Goal: Use online tool/utility: Utilize a website feature to perform a specific function

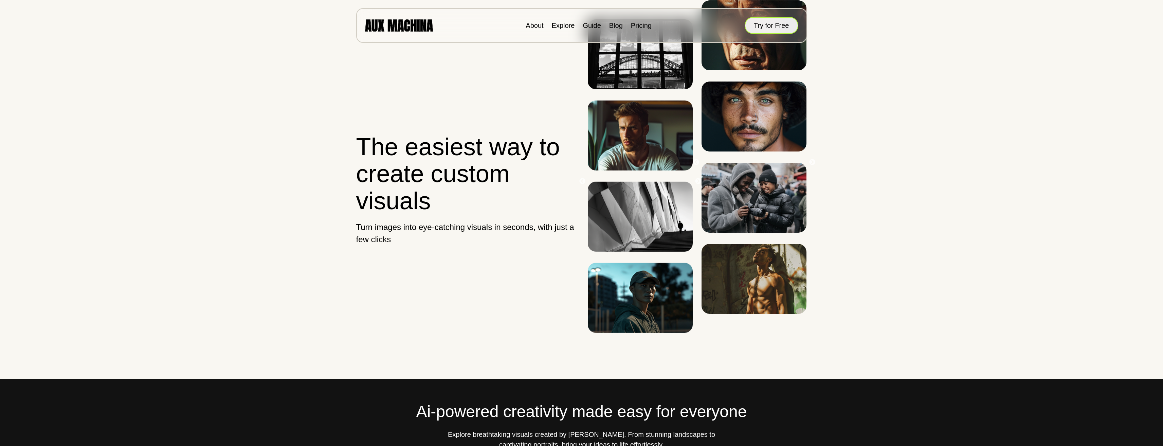
click at [772, 20] on button "Try for Free" at bounding box center [772, 25] width 54 height 17
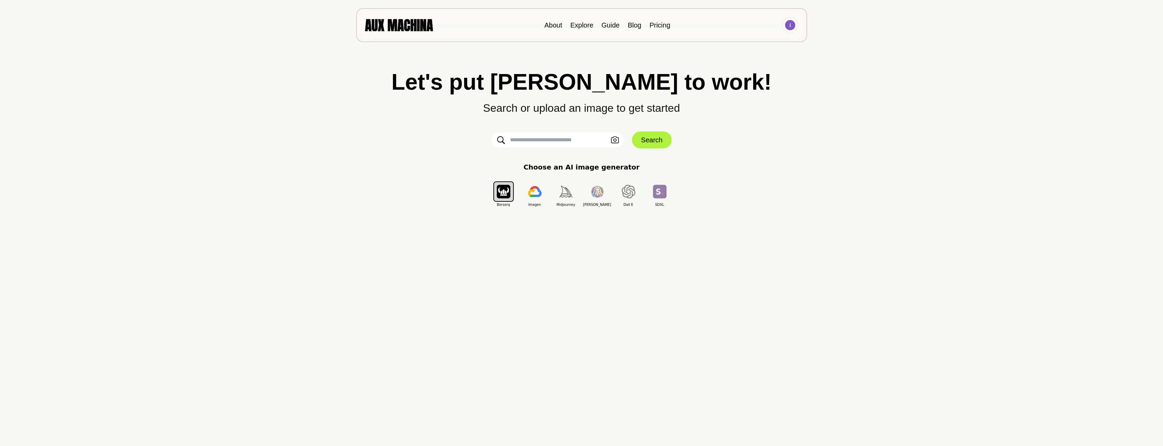
click at [571, 142] on input "text" at bounding box center [557, 139] width 132 height 15
type input "***"
click button "Search" at bounding box center [652, 139] width 40 height 17
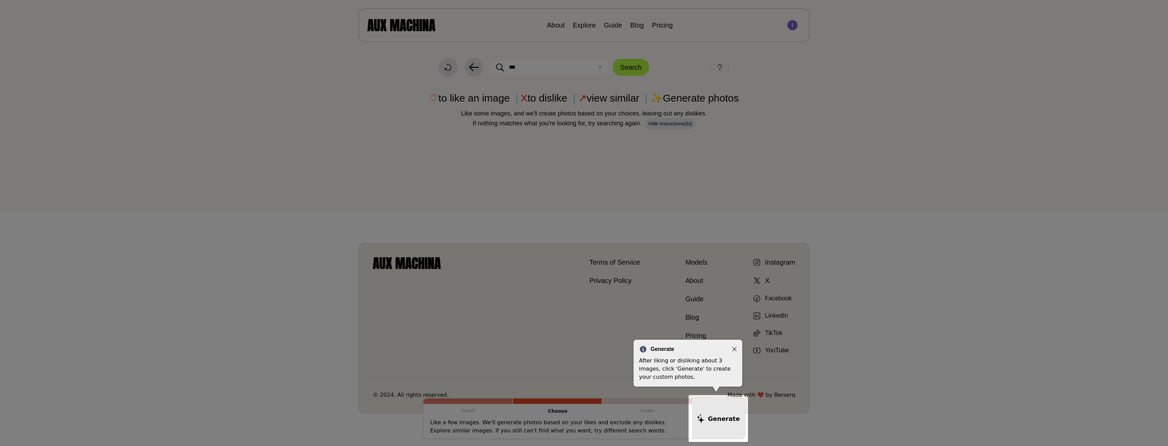
click at [733, 347] on icon "Close" at bounding box center [734, 349] width 5 height 5
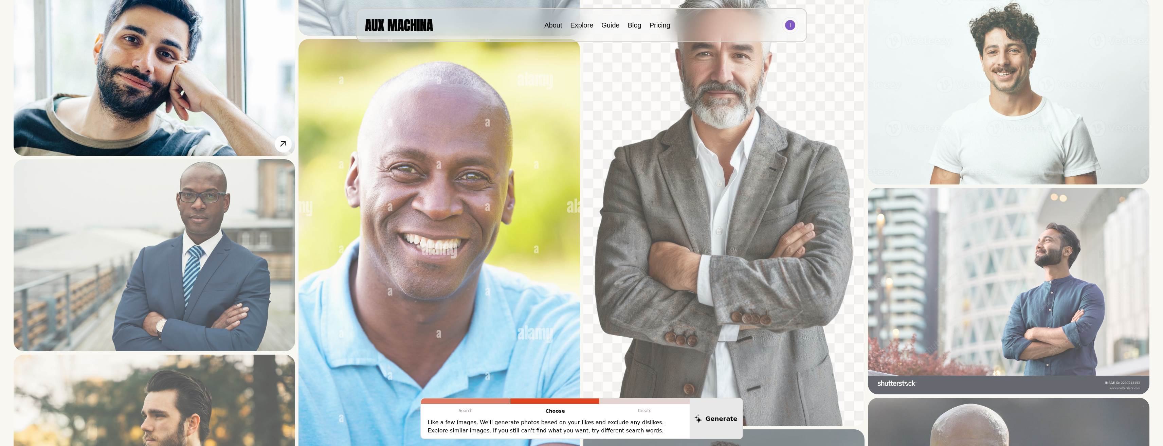
scroll to position [611, 0]
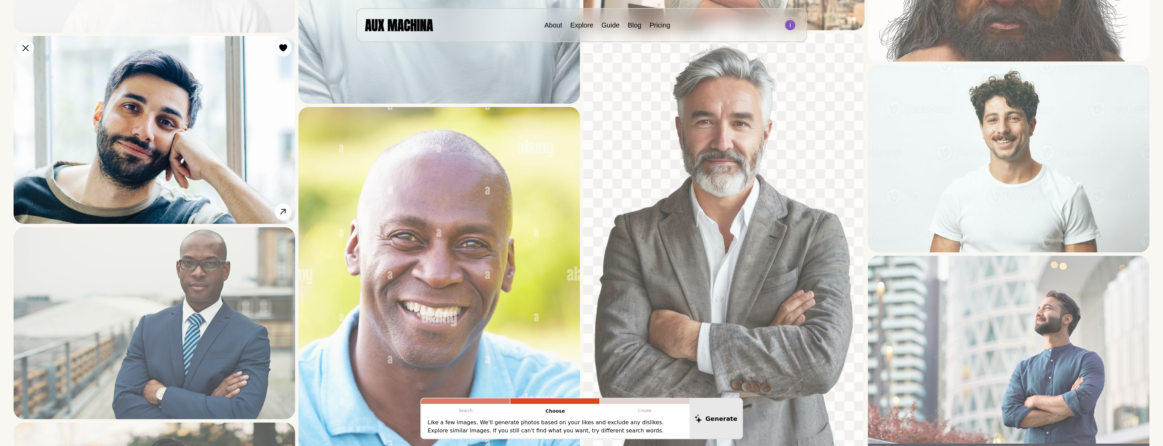
click at [203, 133] on img at bounding box center [154, 130] width 281 height 188
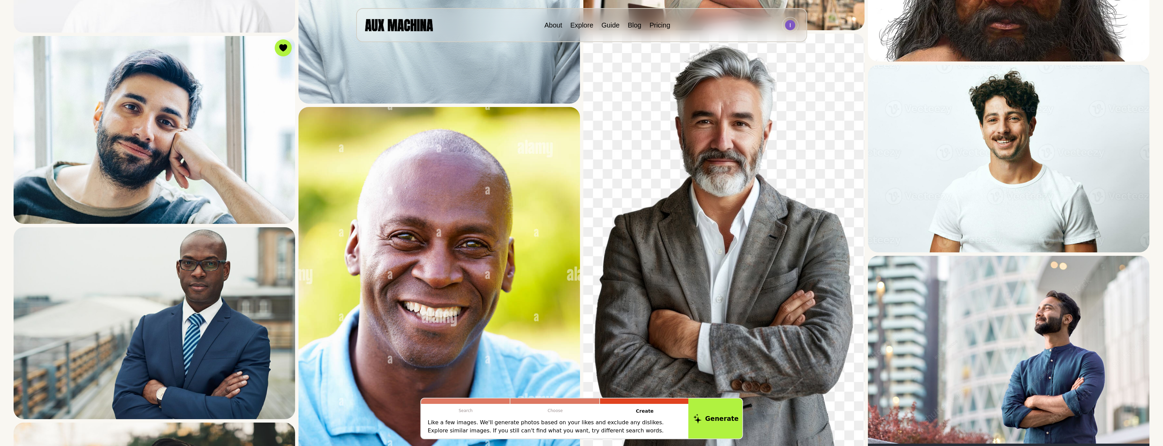
click at [728, 422] on button "Generate" at bounding box center [715, 418] width 55 height 42
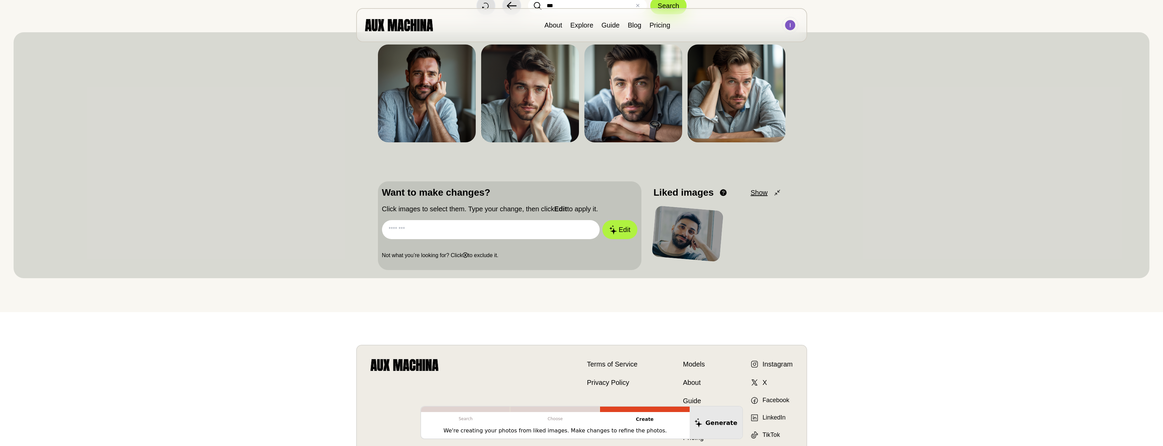
scroll to position [0, 0]
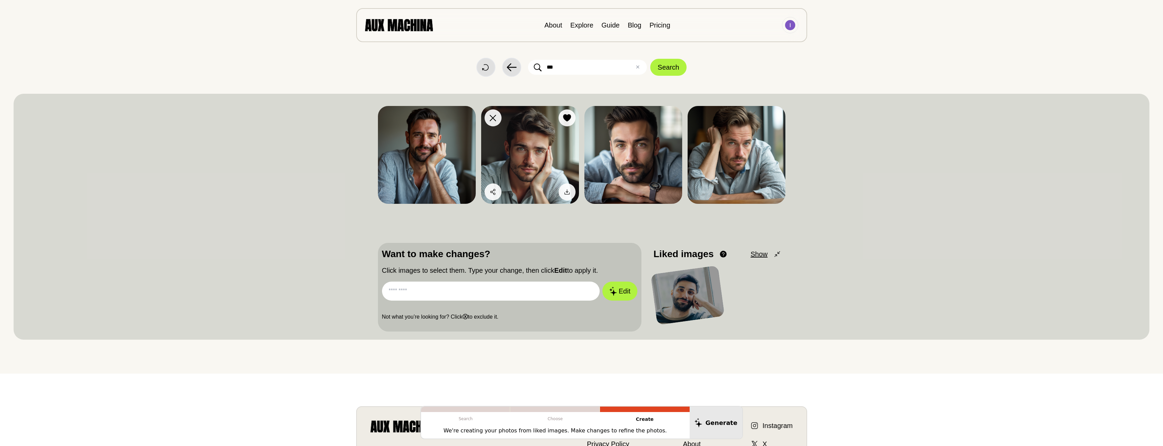
click at [518, 159] on img at bounding box center [530, 155] width 98 height 98
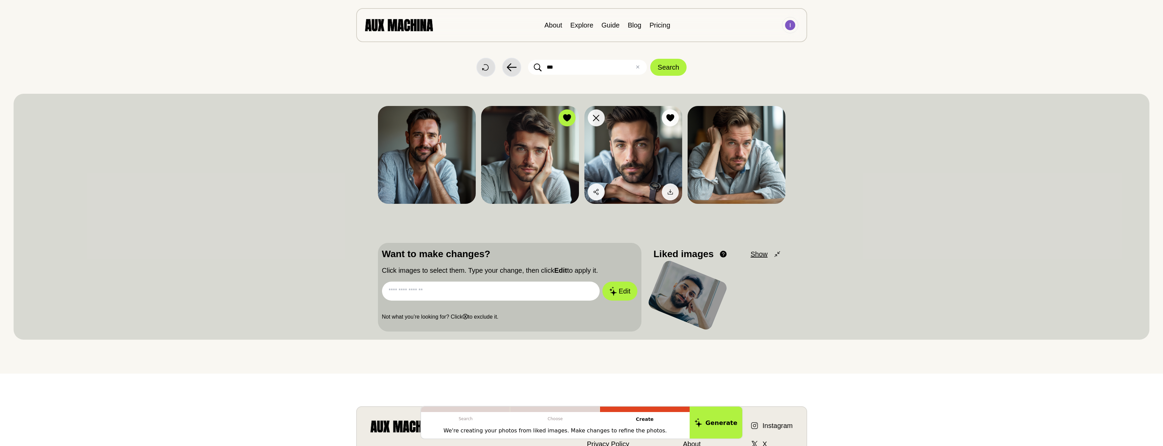
click at [649, 161] on img at bounding box center [633, 155] width 98 height 98
click at [643, 146] on img at bounding box center [633, 155] width 98 height 98
